Goal: Task Accomplishment & Management: Use online tool/utility

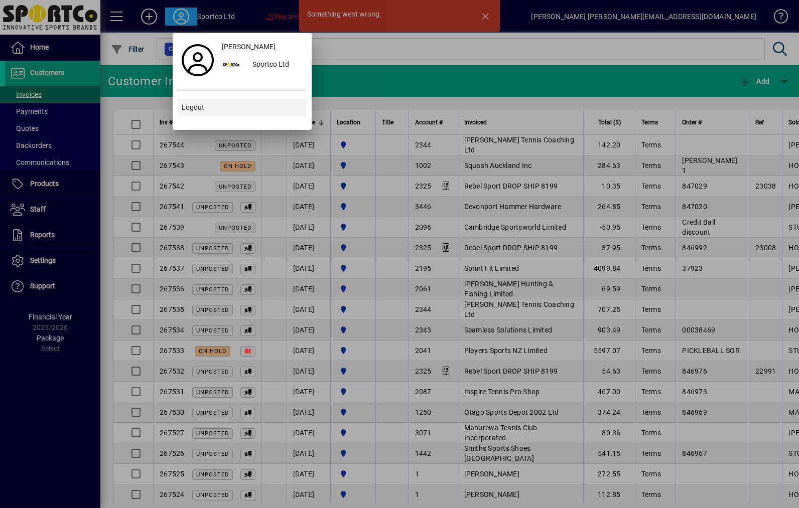
click at [229, 119] on span at bounding box center [242, 108] width 129 height 24
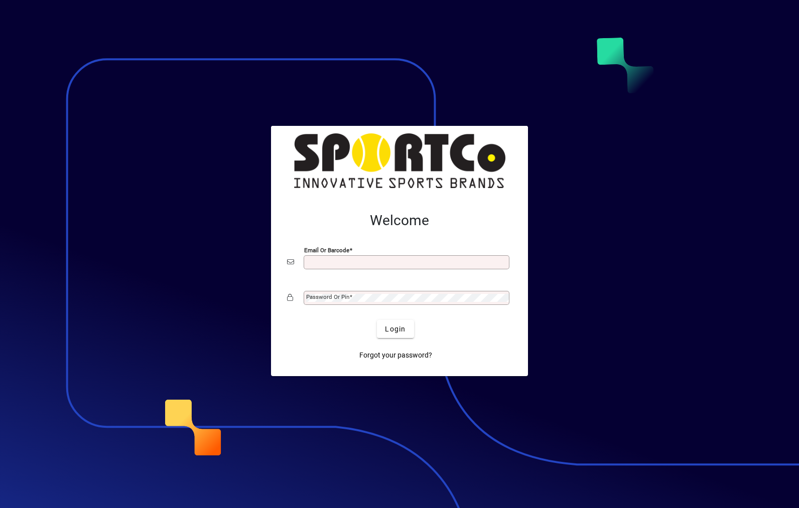
type input "**********"
click at [395, 329] on button "Login" at bounding box center [395, 329] width 37 height 18
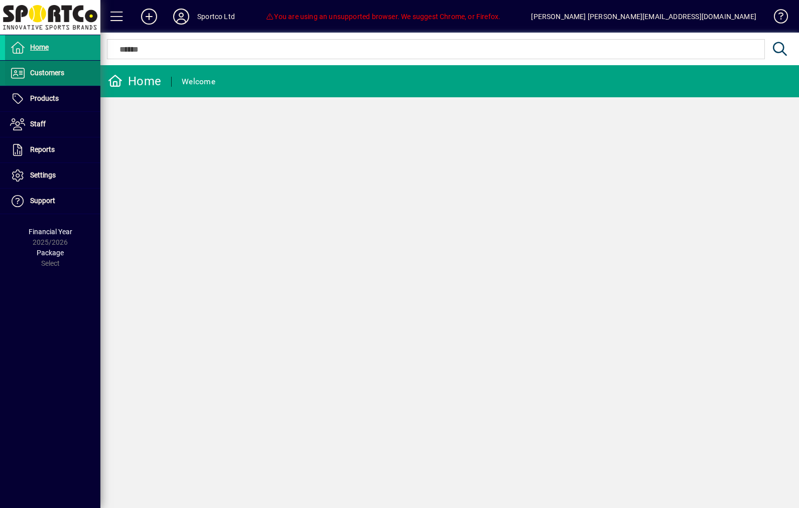
click at [59, 70] on span "Customers" at bounding box center [47, 73] width 34 height 8
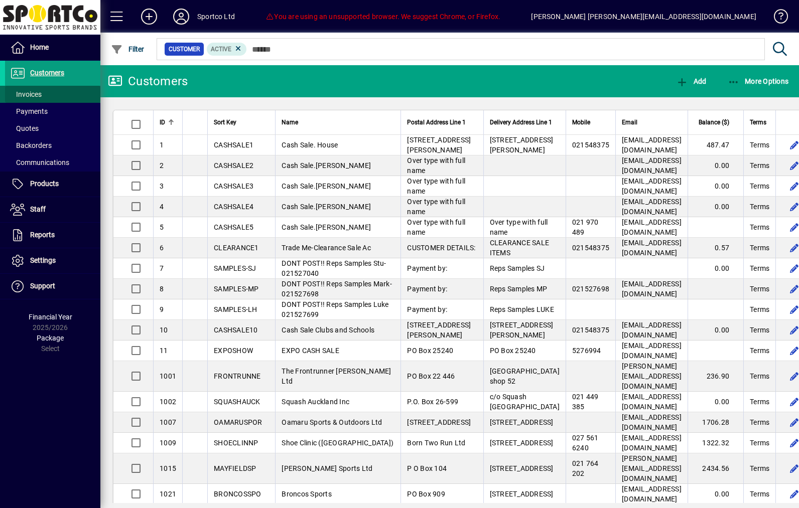
click at [65, 96] on span at bounding box center [52, 94] width 95 height 24
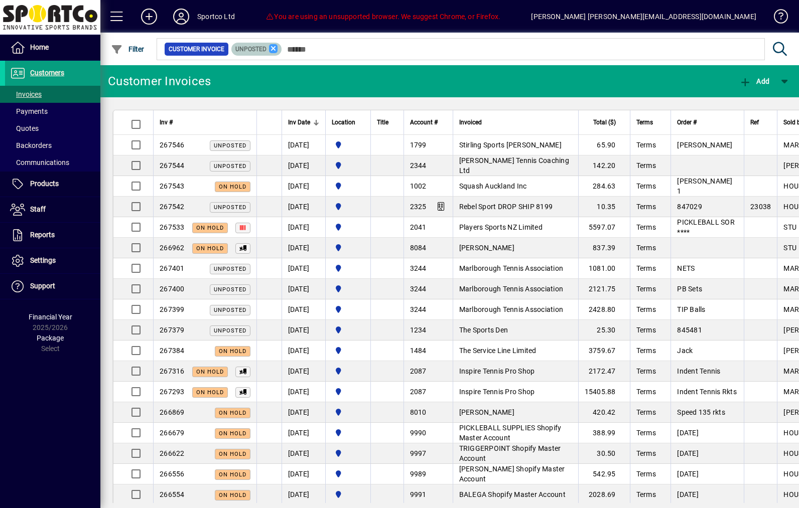
click at [278, 51] on icon at bounding box center [273, 48] width 9 height 9
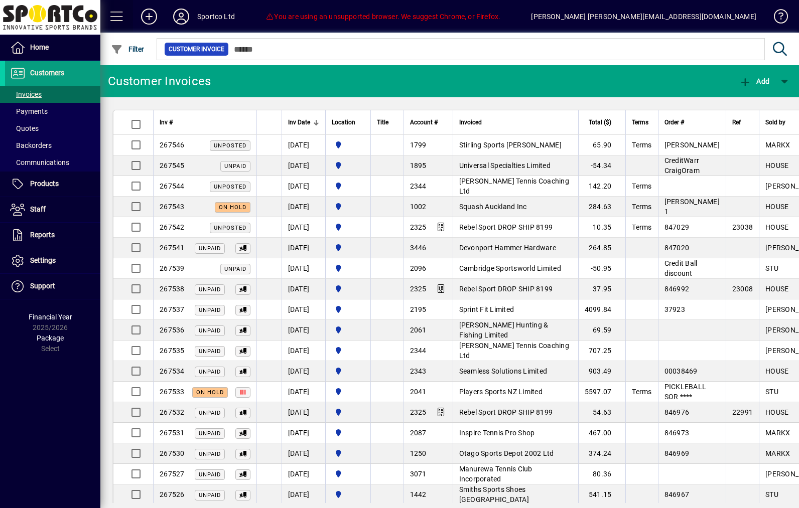
click at [121, 17] on span at bounding box center [117, 17] width 24 height 24
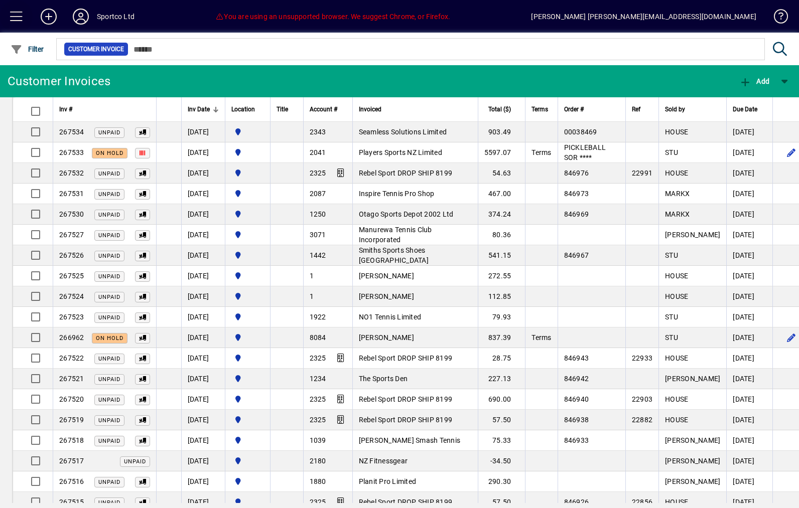
scroll to position [239, 0]
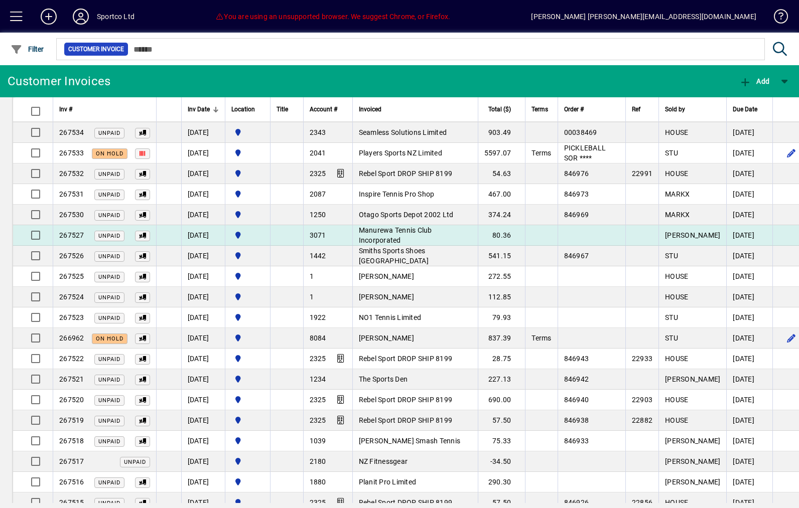
click at [432, 236] on span "Manurewa Tennis Club Incorporated" at bounding box center [395, 235] width 73 height 18
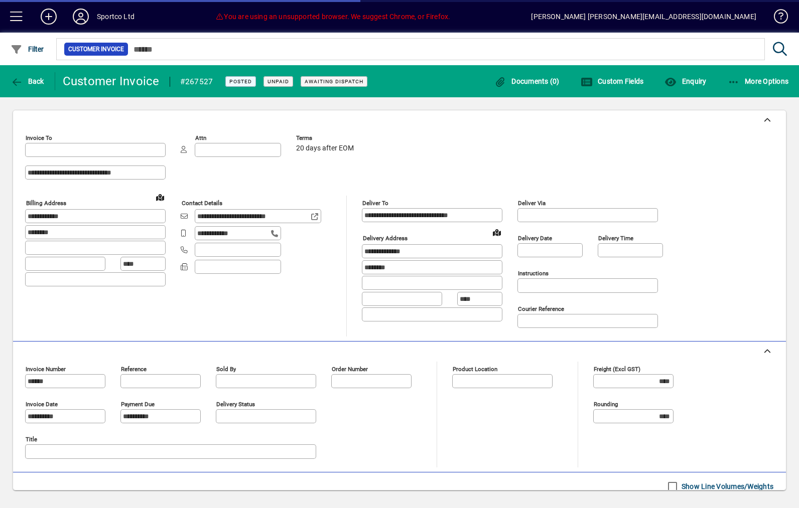
type input "**********"
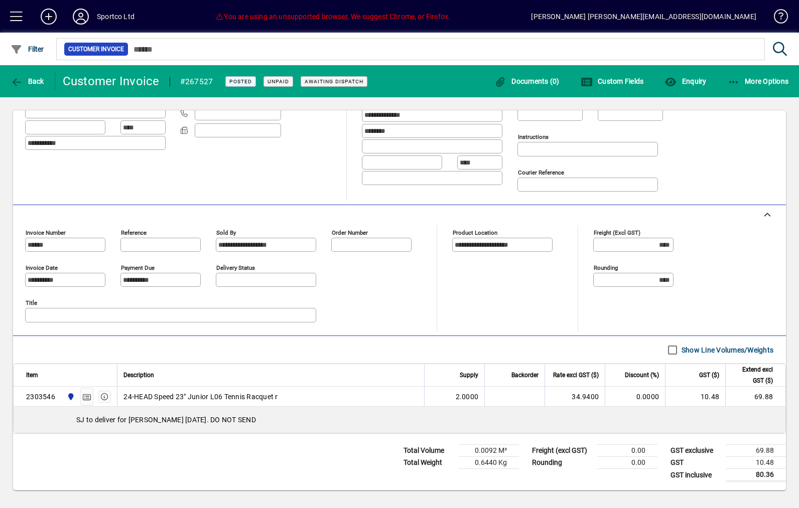
scroll to position [138, 0]
click at [31, 78] on span "Back" at bounding box center [28, 81] width 34 height 8
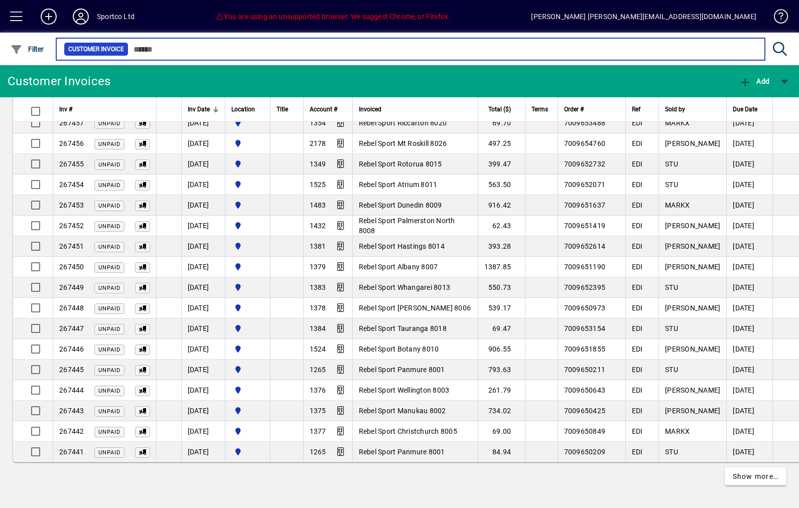
scroll to position [1744, 0]
